Goal: Information Seeking & Learning: Find specific fact

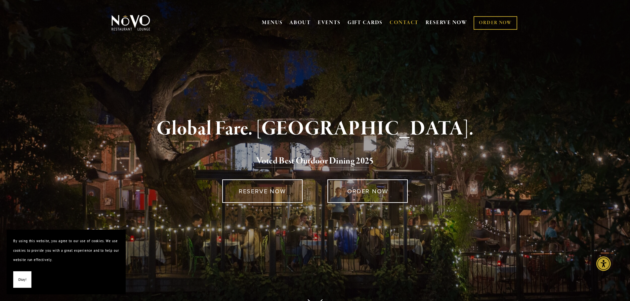
click at [393, 20] on link "CONTACT" at bounding box center [404, 23] width 29 height 13
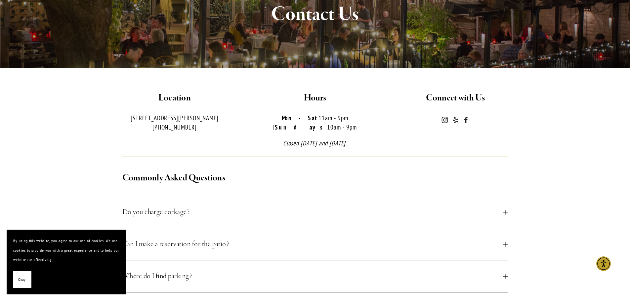
scroll to position [132, 0]
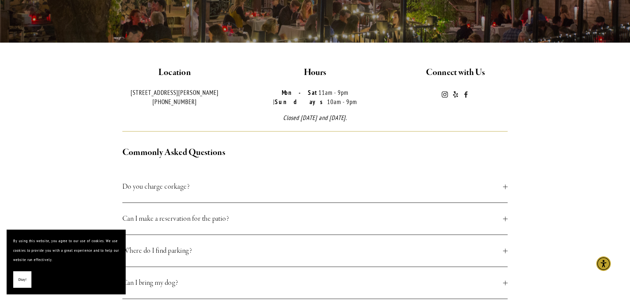
click at [282, 93] on strong "Mon-Sat" at bounding box center [300, 93] width 37 height 8
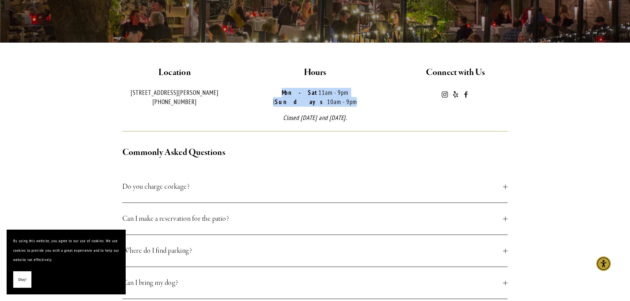
click at [282, 93] on strong "Mon-Sat" at bounding box center [300, 93] width 37 height 8
click at [282, 94] on strong "Mon-Sat" at bounding box center [300, 93] width 37 height 8
click at [285, 93] on p "Mon-Sat 11am - 9pm | Sundays 10am - 9pm" at bounding box center [314, 97] width 129 height 19
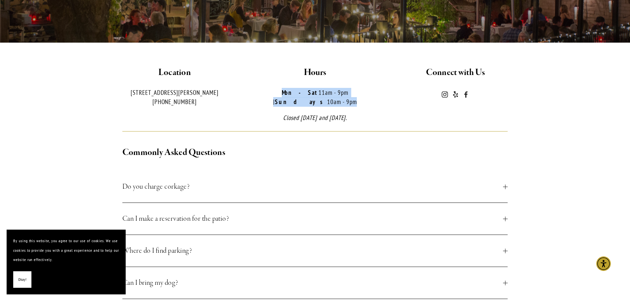
click at [285, 93] on p "Mon-Sat 11am - 9pm | Sundays 10am - 9pm" at bounding box center [314, 97] width 129 height 19
click at [293, 93] on p "Mon-Sat 11am - 9pm | Sundays 10am - 9pm" at bounding box center [314, 97] width 129 height 19
click at [282, 93] on strong "Mon-Sat" at bounding box center [300, 93] width 37 height 8
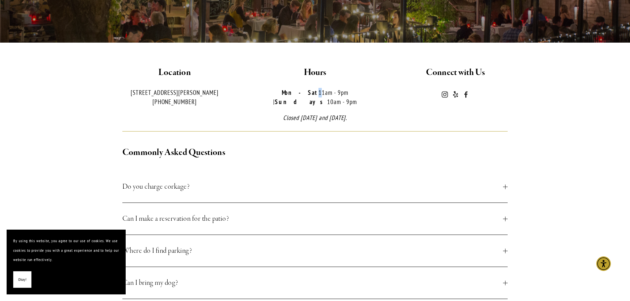
click at [282, 93] on strong "Mon-Sat" at bounding box center [300, 93] width 37 height 8
click at [282, 94] on strong "Mon-Sat" at bounding box center [300, 93] width 37 height 8
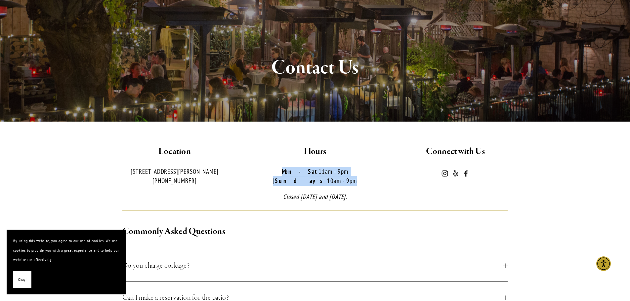
scroll to position [0, 0]
